Goal: Information Seeking & Learning: Learn about a topic

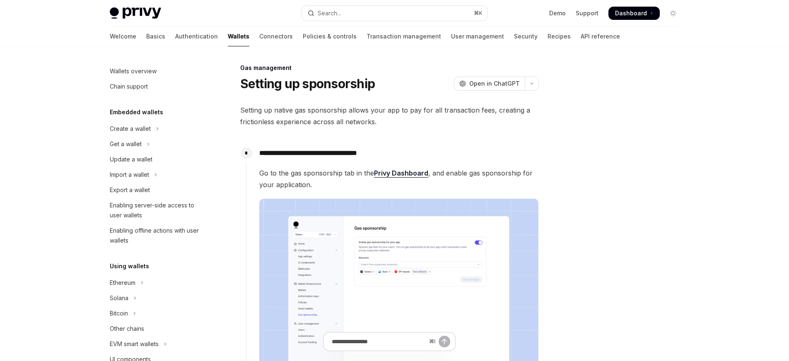
type textarea "*"
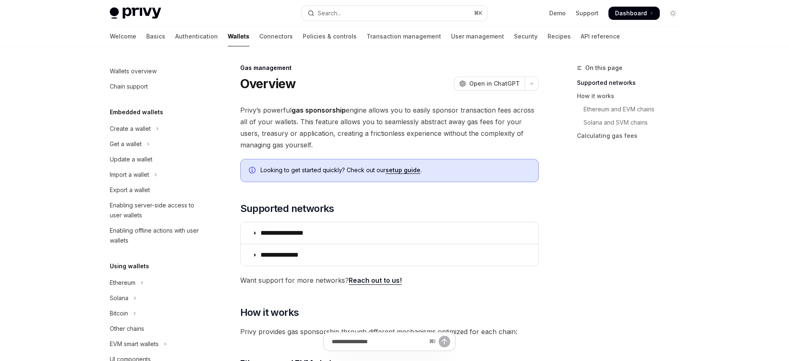
scroll to position [360, 0]
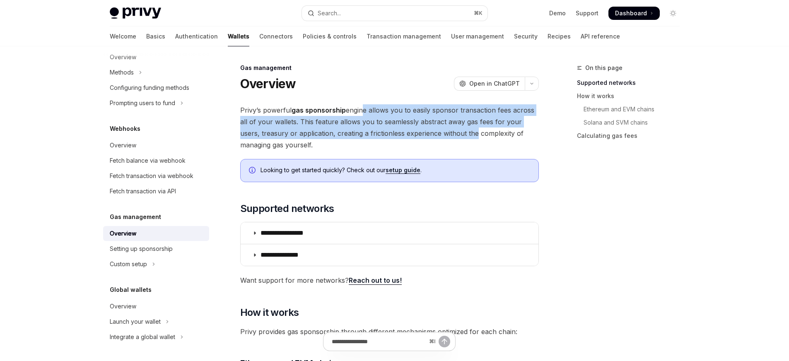
drag, startPoint x: 367, startPoint y: 109, endPoint x: 452, endPoint y: 137, distance: 88.9
click at [452, 137] on span "Privy’s powerful gas sponsorship engine allows you to easily sponsor transactio…" at bounding box center [389, 127] width 299 height 46
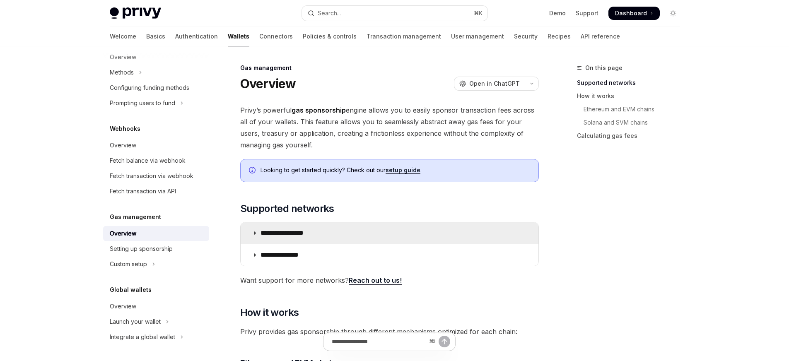
click at [273, 228] on summary "**********" at bounding box center [390, 233] width 298 height 22
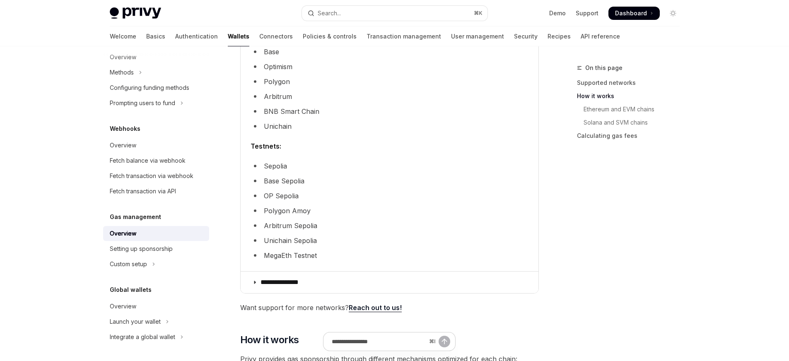
scroll to position [404, 0]
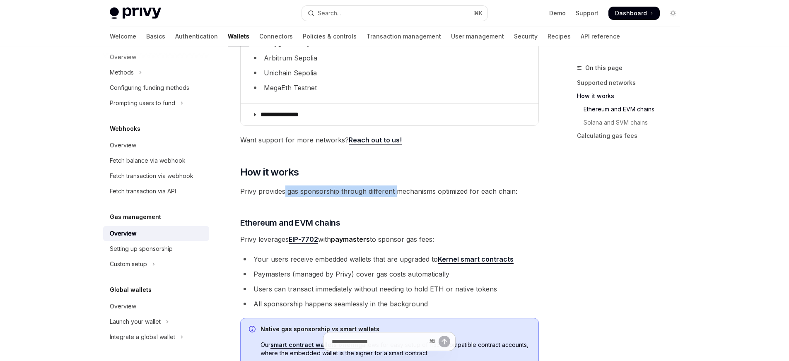
drag, startPoint x: 289, startPoint y: 193, endPoint x: 396, endPoint y: 194, distance: 106.5
click at [396, 194] on span "Privy provides gas sponsorship through different mechanisms optimized for each …" at bounding box center [389, 192] width 299 height 12
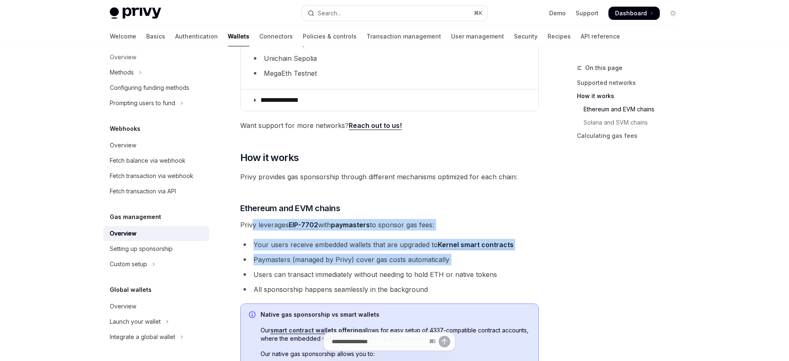
drag, startPoint x: 251, startPoint y: 222, endPoint x: 456, endPoint y: 266, distance: 209.6
click at [456, 266] on div "**********" at bounding box center [389, 191] width 299 height 1011
click at [456, 265] on li "Paymasters (managed by Privy) cover gas costs automatically" at bounding box center [389, 260] width 299 height 12
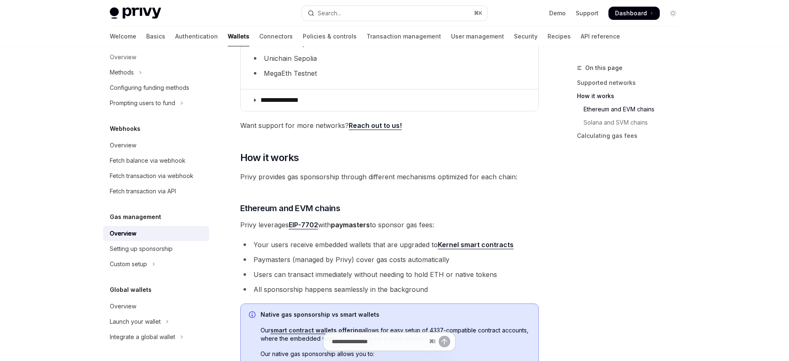
click at [456, 265] on li "Paymasters (managed by Privy) cover gas costs automatically" at bounding box center [389, 260] width 299 height 12
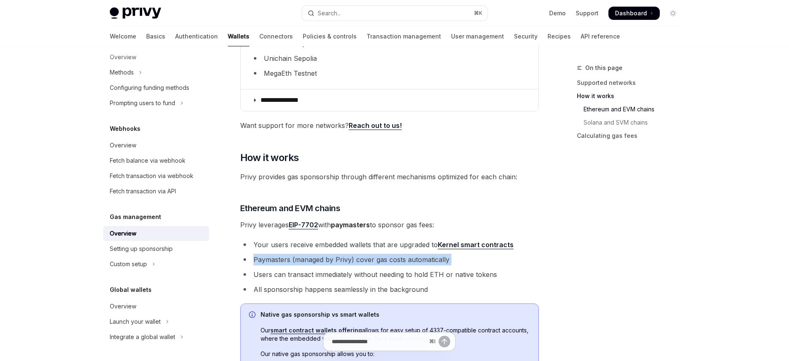
click at [456, 265] on li "Paymasters (managed by Privy) cover gas costs automatically" at bounding box center [389, 260] width 299 height 12
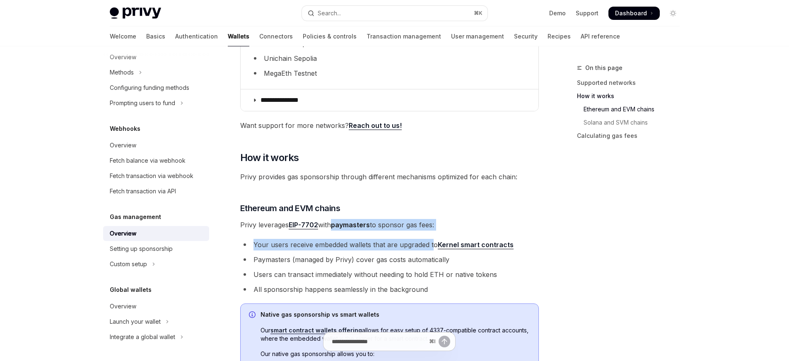
drag, startPoint x: 335, startPoint y: 226, endPoint x: 434, endPoint y: 250, distance: 101.4
click at [434, 250] on div "**********" at bounding box center [389, 191] width 299 height 1011
click at [424, 249] on li "Your users receive embedded wallets that are upgraded to Kernel smart contracts" at bounding box center [389, 245] width 299 height 12
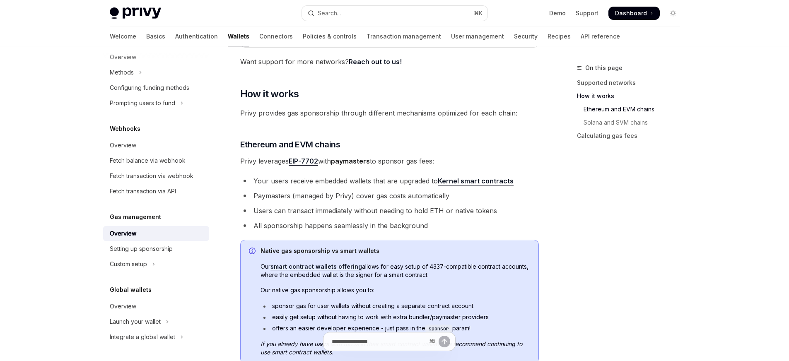
scroll to position [483, 0]
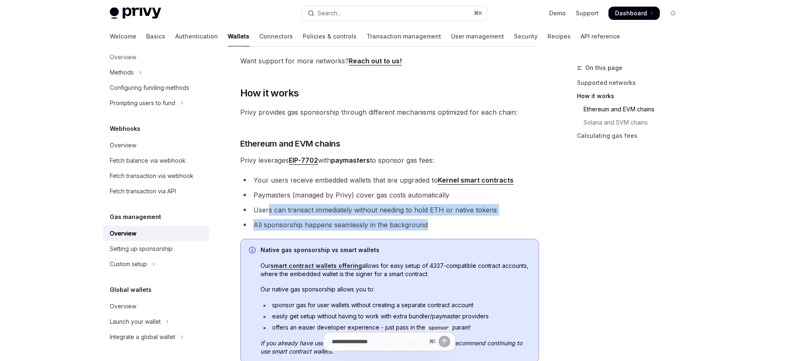
drag, startPoint x: 269, startPoint y: 206, endPoint x: 431, endPoint y: 226, distance: 163.1
click at [431, 226] on ul "Your users receive embedded wallets that are upgraded to Kernel smart contracts…" at bounding box center [389, 202] width 299 height 56
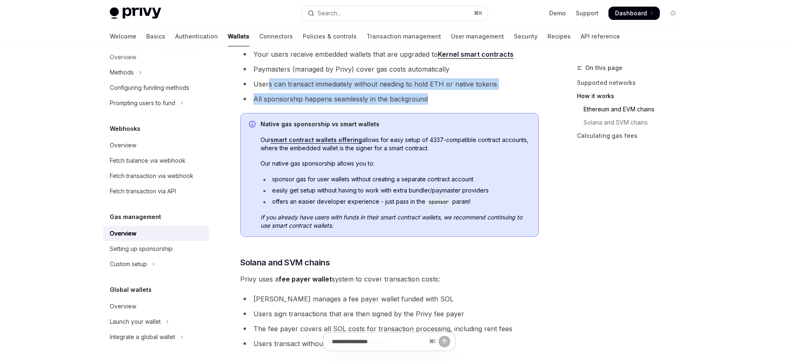
scroll to position [460, 0]
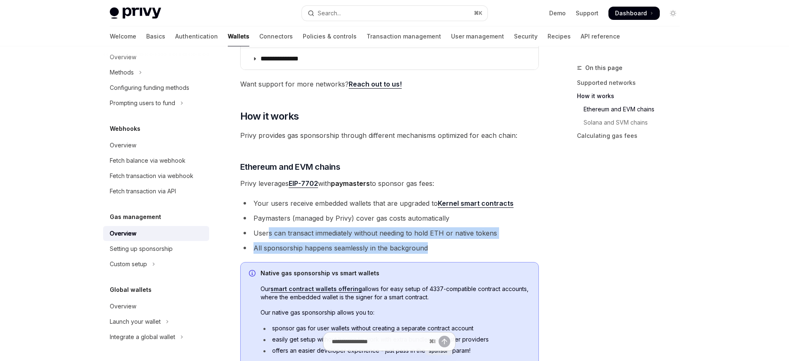
click at [411, 229] on li "Users can transact immediately without needing to hold ETH or native tokens" at bounding box center [389, 233] width 299 height 12
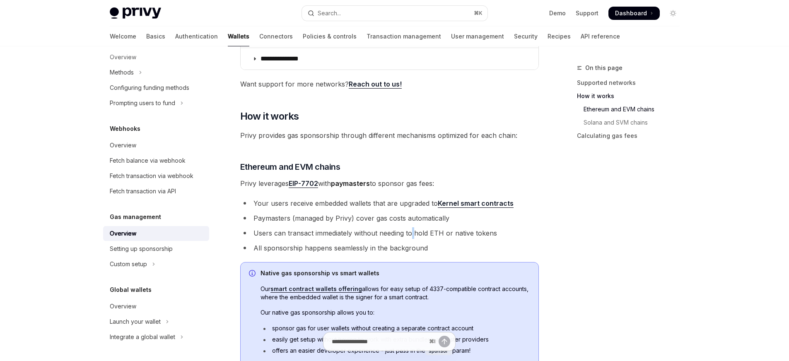
click at [411, 229] on li "Users can transact immediately without needing to hold ETH or native tokens" at bounding box center [389, 233] width 299 height 12
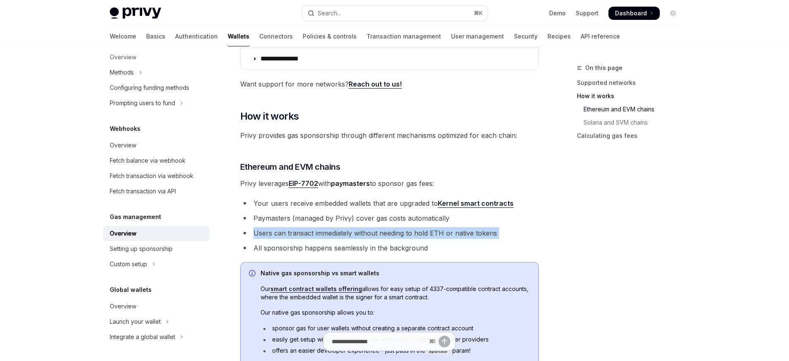
click at [411, 229] on li "Users can transact immediately without needing to hold ETH or native tokens" at bounding box center [389, 233] width 299 height 12
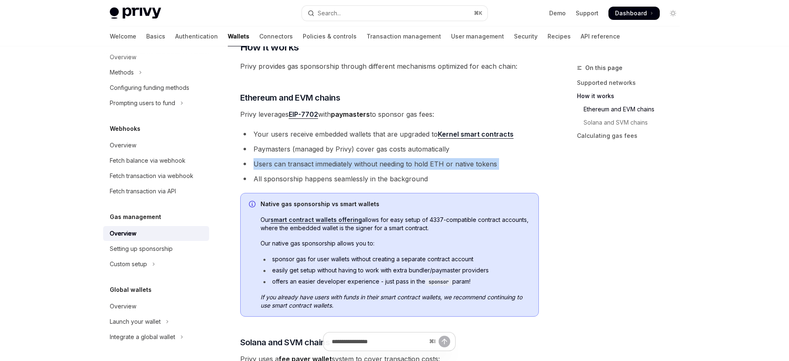
scroll to position [708, 0]
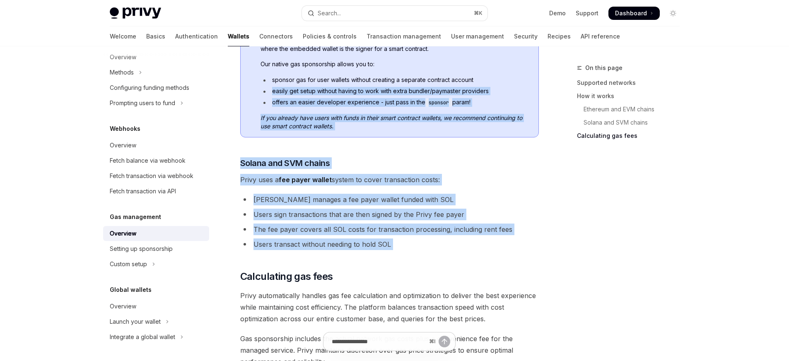
drag, startPoint x: 357, startPoint y: 92, endPoint x: 459, endPoint y: 253, distance: 190.7
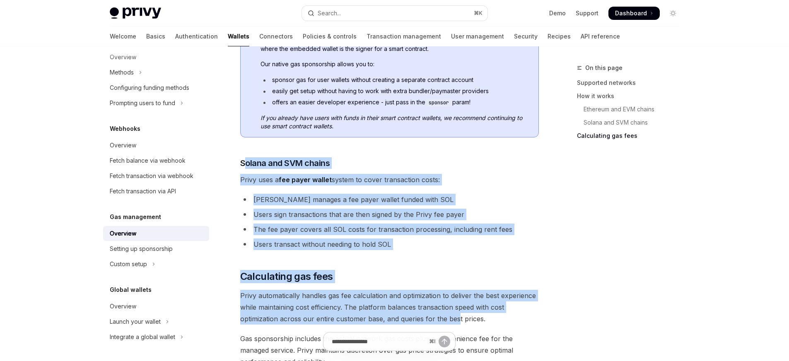
drag, startPoint x: 244, startPoint y: 162, endPoint x: 456, endPoint y: 324, distance: 267.2
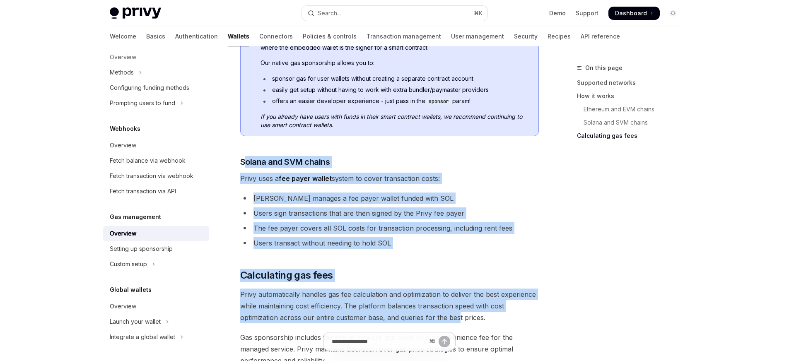
scroll to position [785, 0]
